Goal: Task Accomplishment & Management: Manage account settings

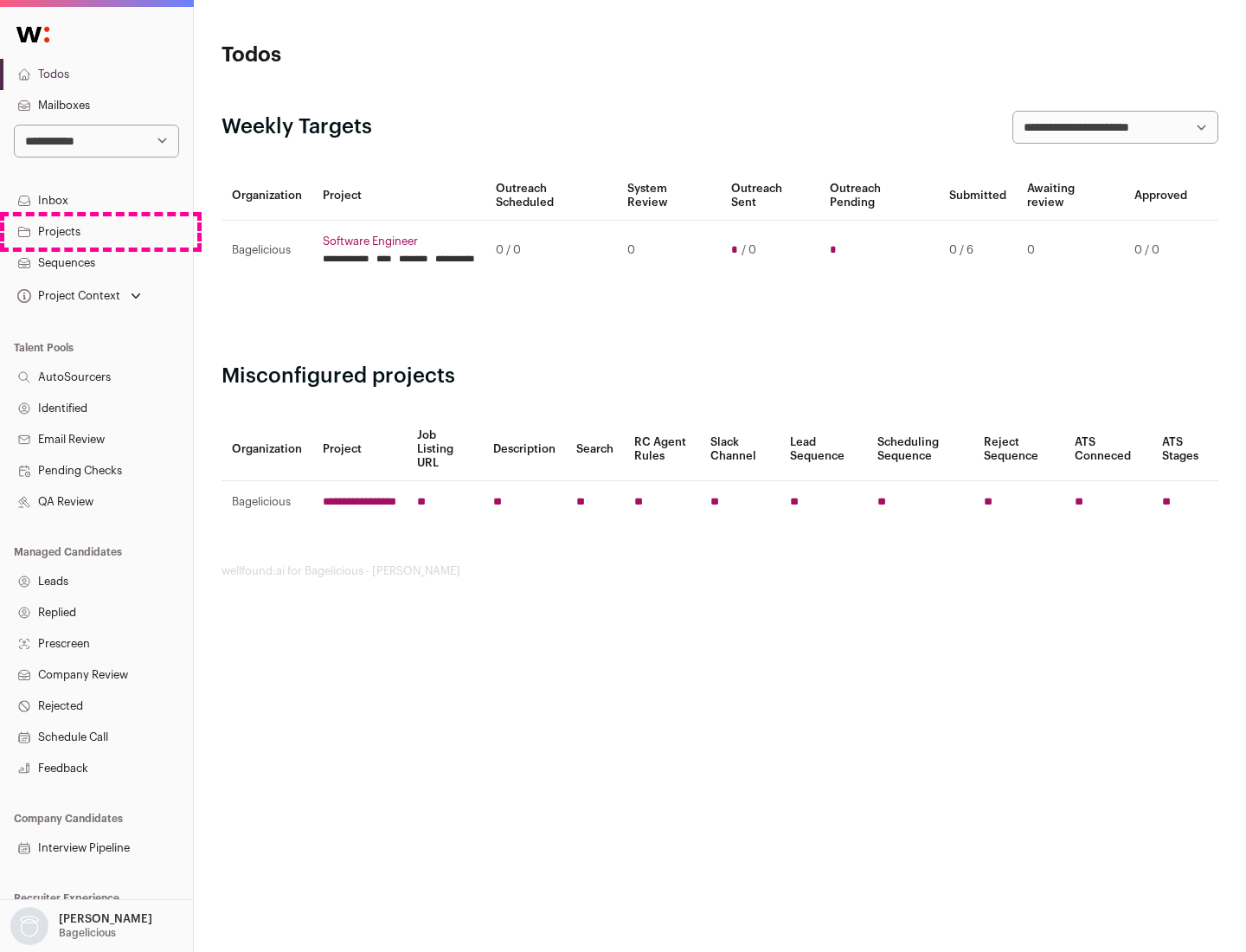
click at [96, 231] on link "Projects" at bounding box center [96, 231] width 193 height 31
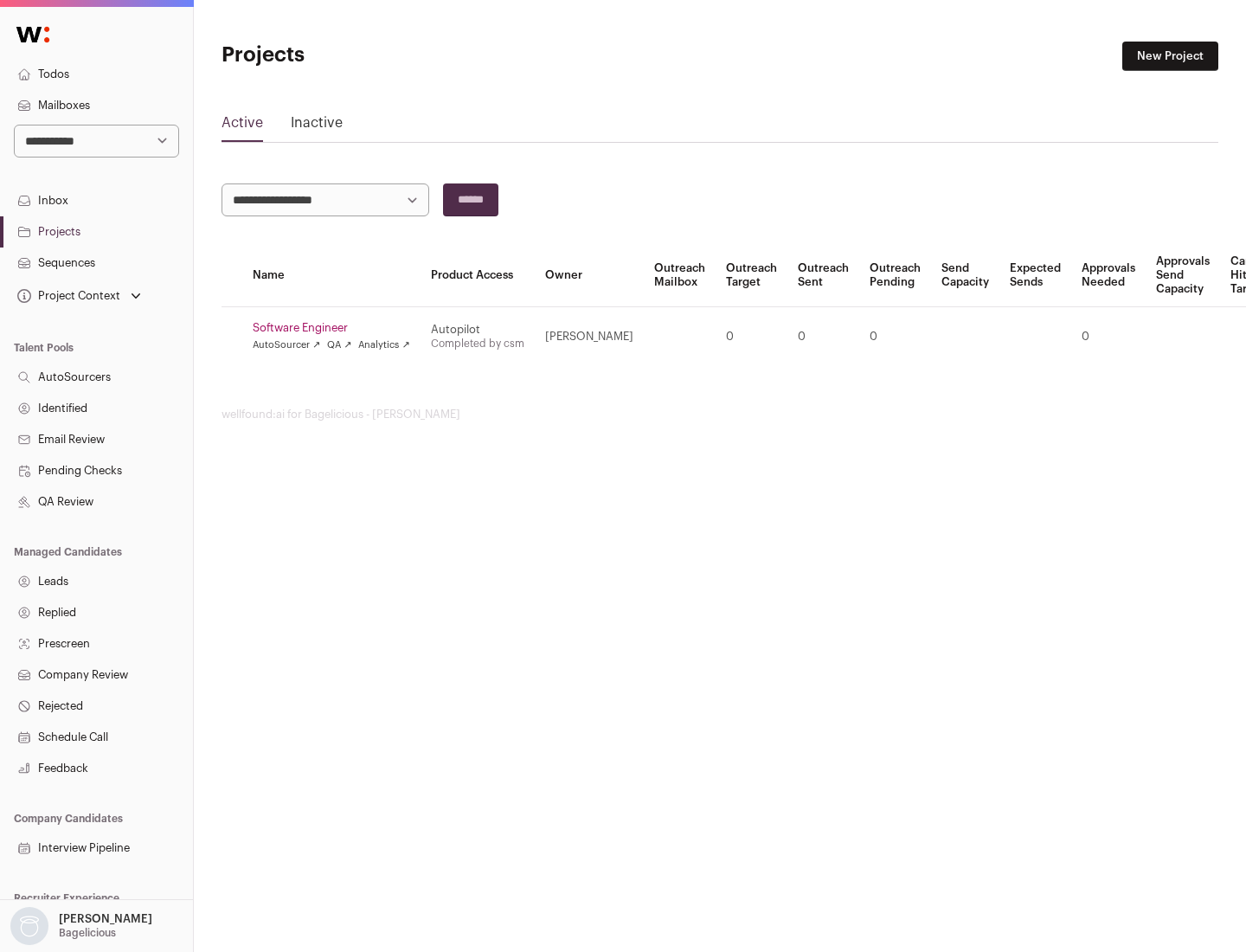
click at [336, 328] on link "Software Engineer" at bounding box center [331, 328] width 157 height 13
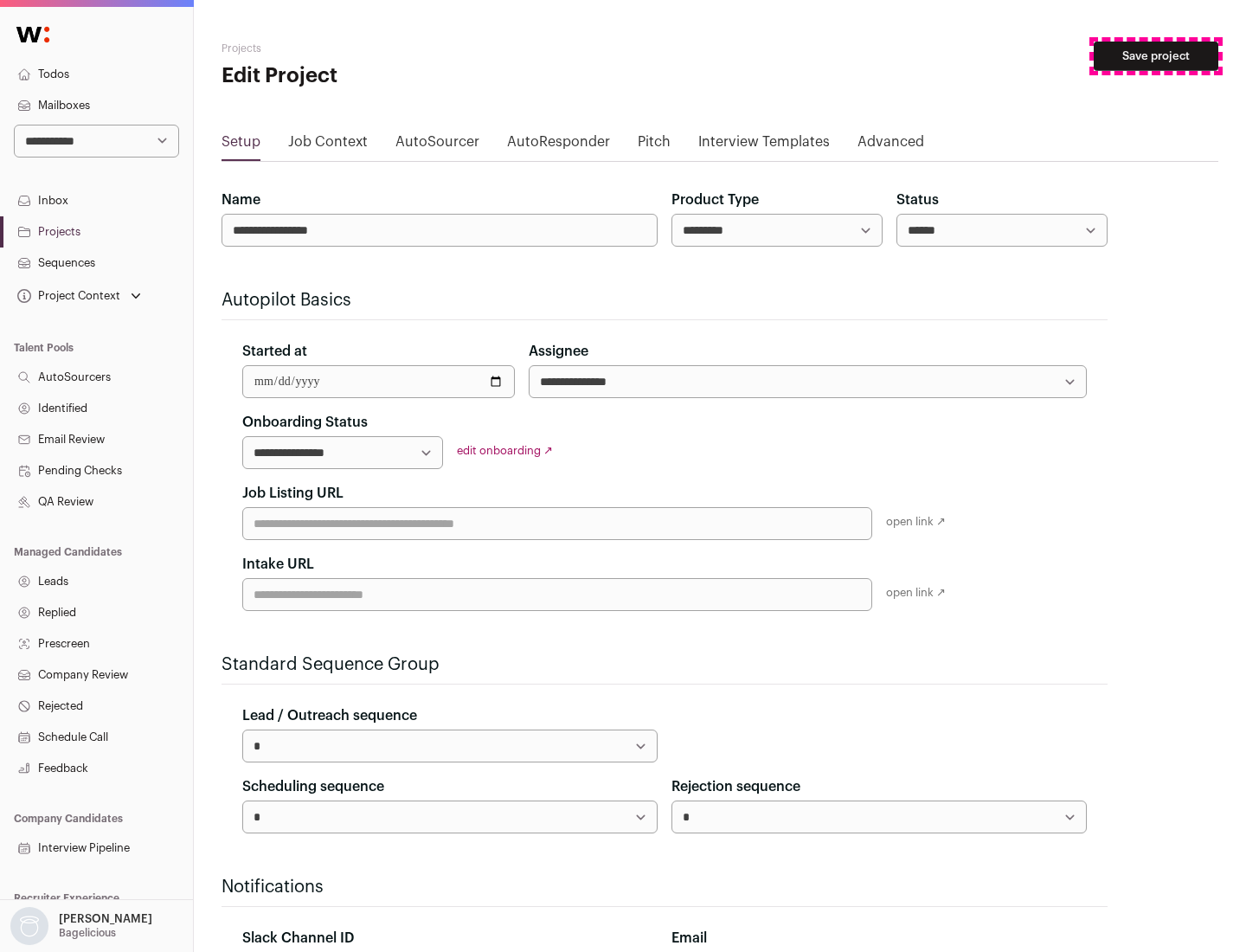
click at [1156, 56] on button "Save project" at bounding box center [1155, 56] width 124 height 30
